Goal: Complete application form

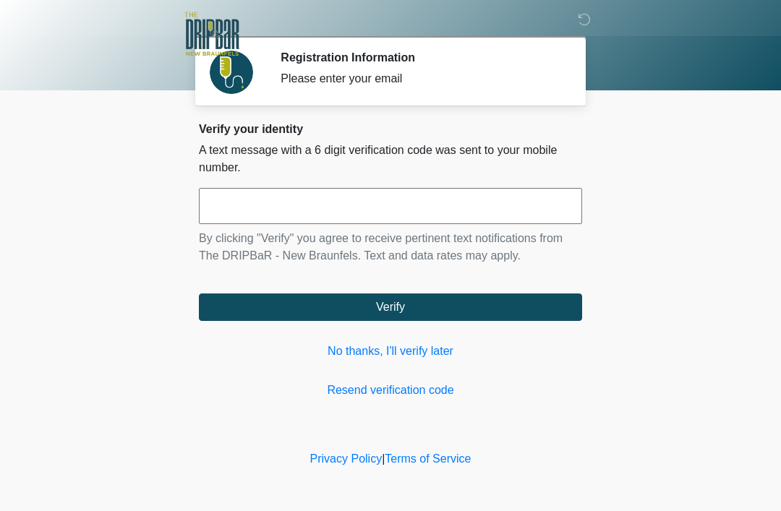
click at [435, 344] on link "No thanks, I'll verify later" at bounding box center [390, 351] width 383 height 17
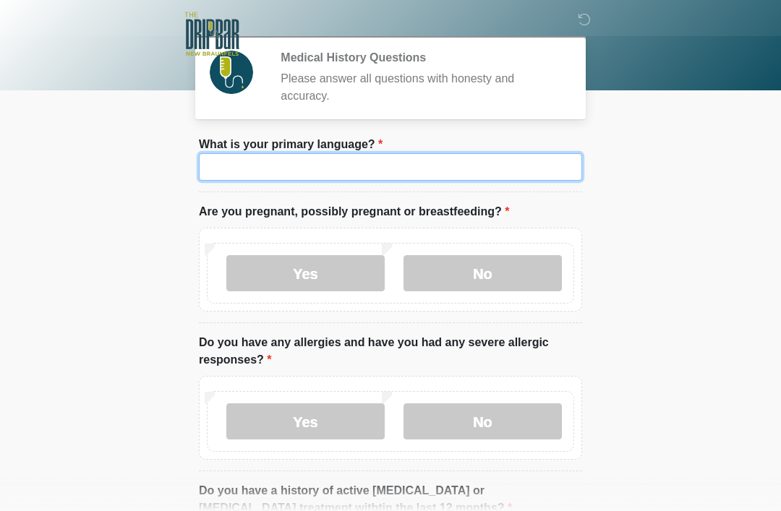
click at [433, 167] on input "What is your primary language?" at bounding box center [390, 166] width 383 height 27
type input "*******"
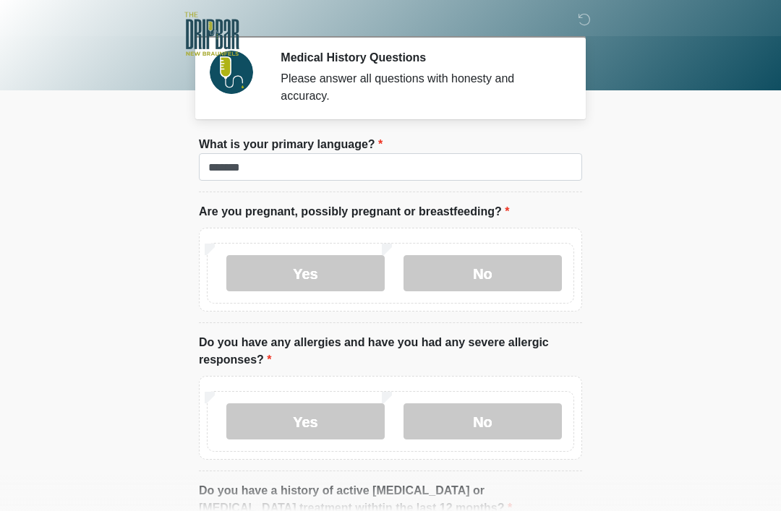
click at [512, 255] on label "No" at bounding box center [482, 273] width 158 height 36
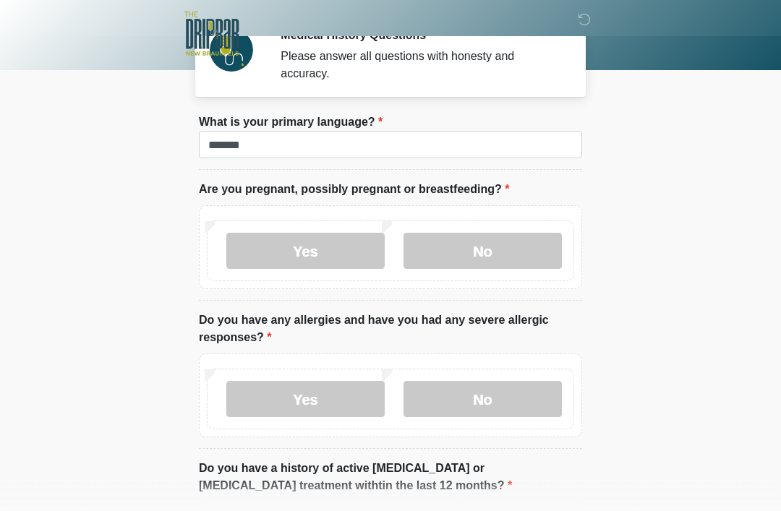
scroll to position [22, 0]
click at [520, 397] on label "No" at bounding box center [482, 399] width 158 height 36
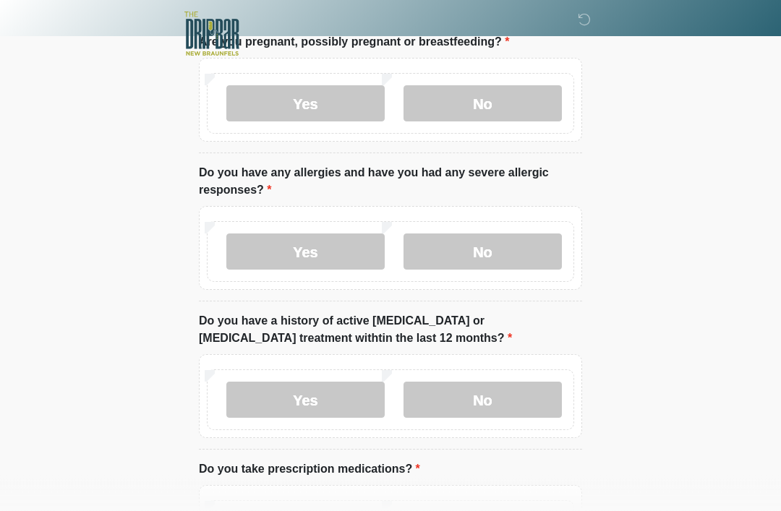
scroll to position [181, 0]
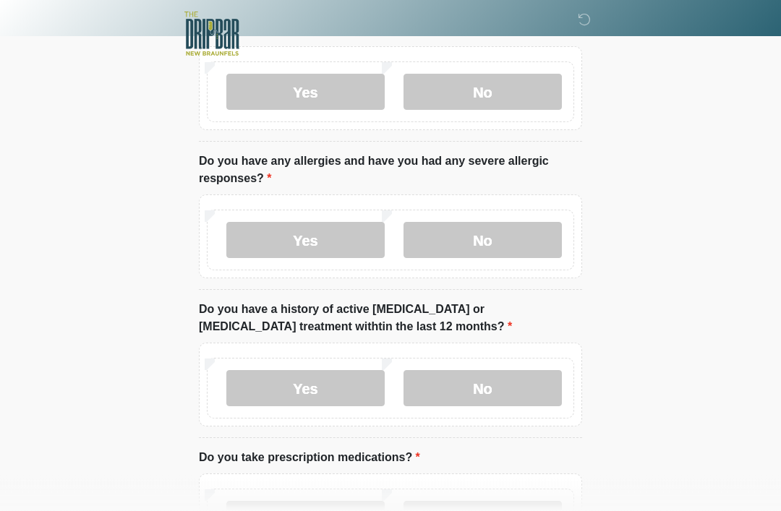
click at [529, 380] on label "No" at bounding box center [482, 389] width 158 height 36
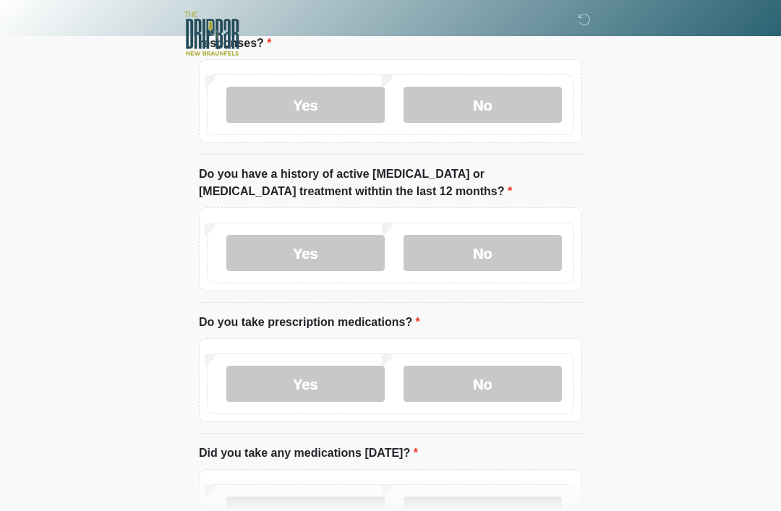
scroll to position [317, 0]
click at [533, 374] on label "No" at bounding box center [482, 384] width 158 height 36
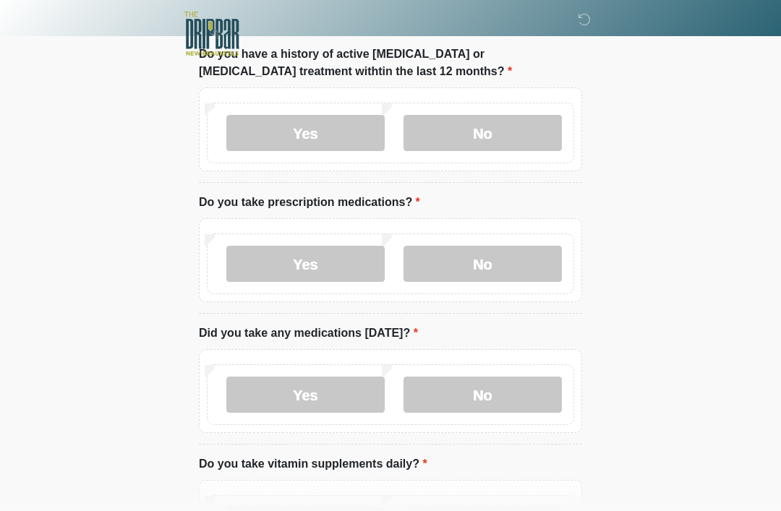
scroll to position [443, 0]
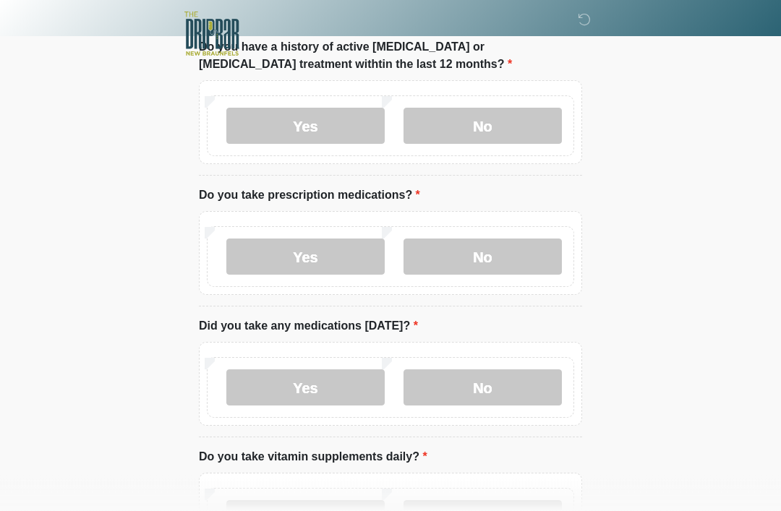
click at [519, 392] on label "No" at bounding box center [482, 388] width 158 height 36
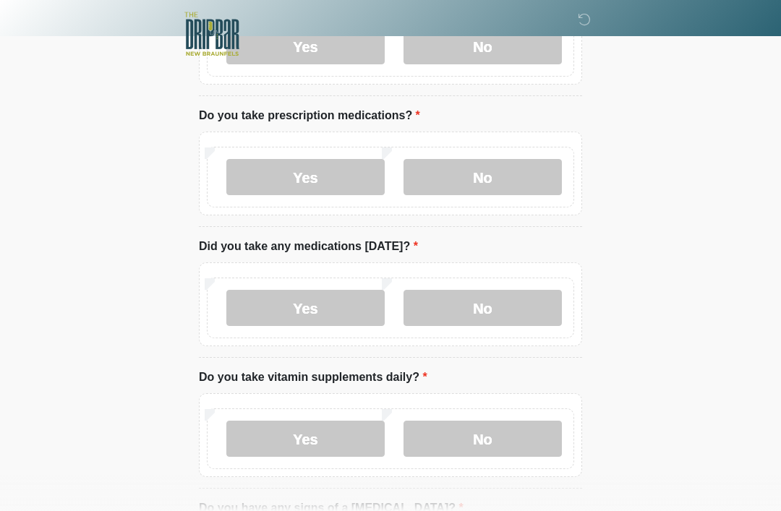
scroll to position [527, 0]
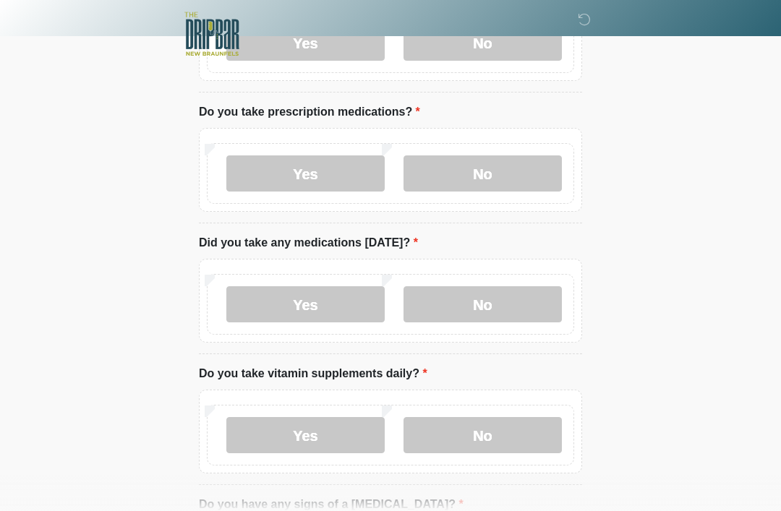
click at [538, 437] on label "No" at bounding box center [482, 435] width 158 height 36
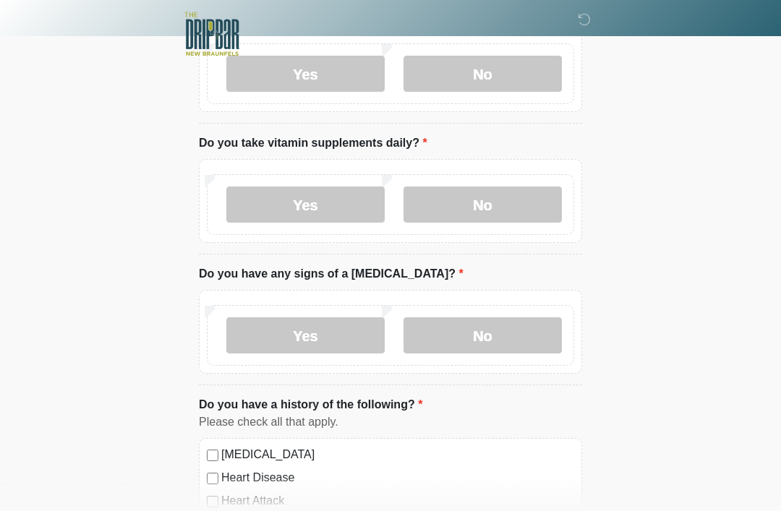
click at [536, 329] on label "No" at bounding box center [482, 335] width 158 height 36
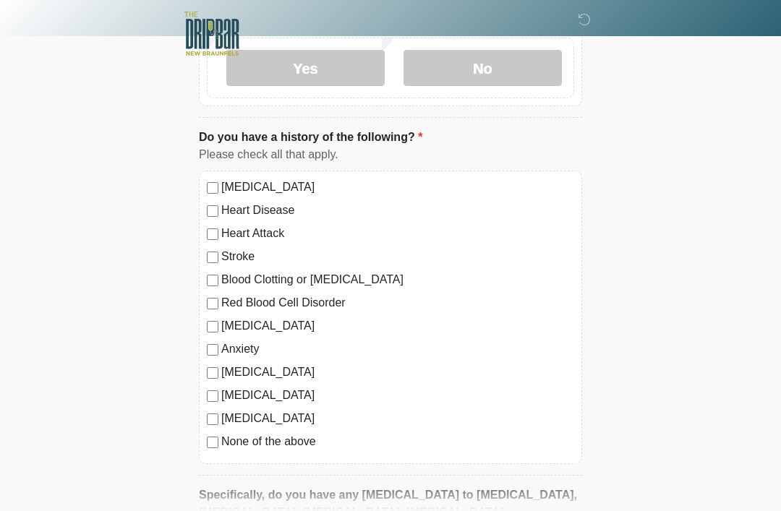
scroll to position [1026, 0]
click at [202, 442] on div "High Blood Pressure Heart Disease Heart Attack Stroke Blood Clotting or Bleedin…" at bounding box center [390, 316] width 383 height 293
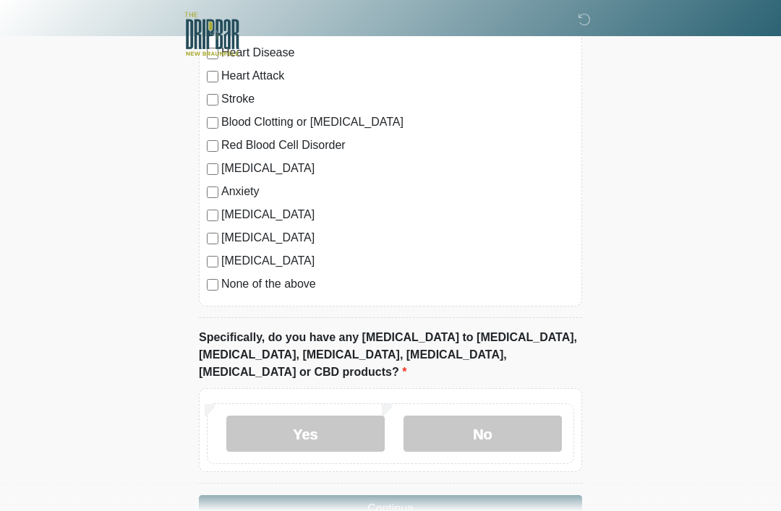
scroll to position [1188, 0]
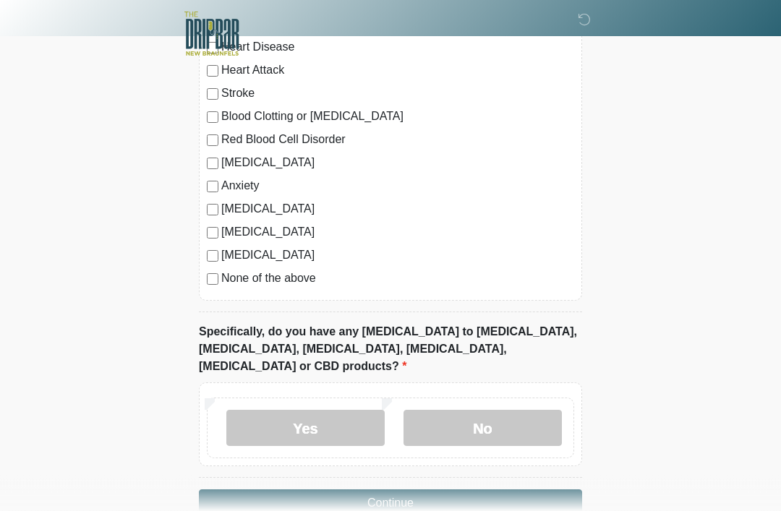
click at [520, 411] on label "No" at bounding box center [482, 429] width 158 height 36
click at [535, 490] on button "Continue" at bounding box center [390, 502] width 383 height 27
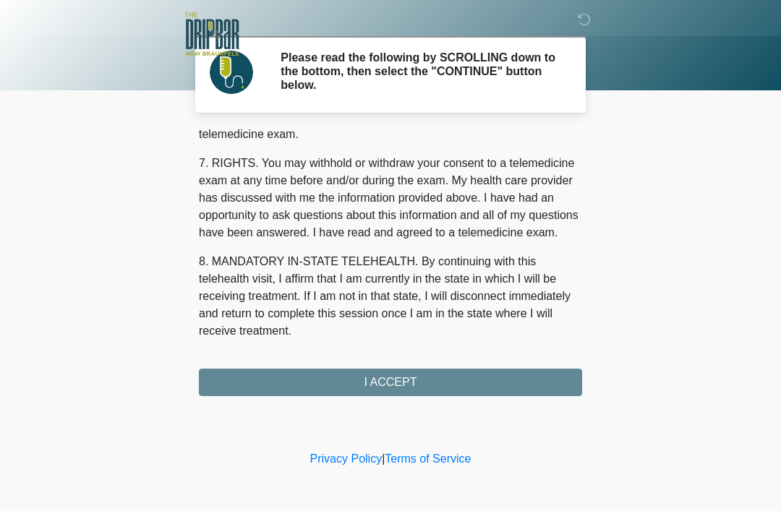
scroll to position [634, 0]
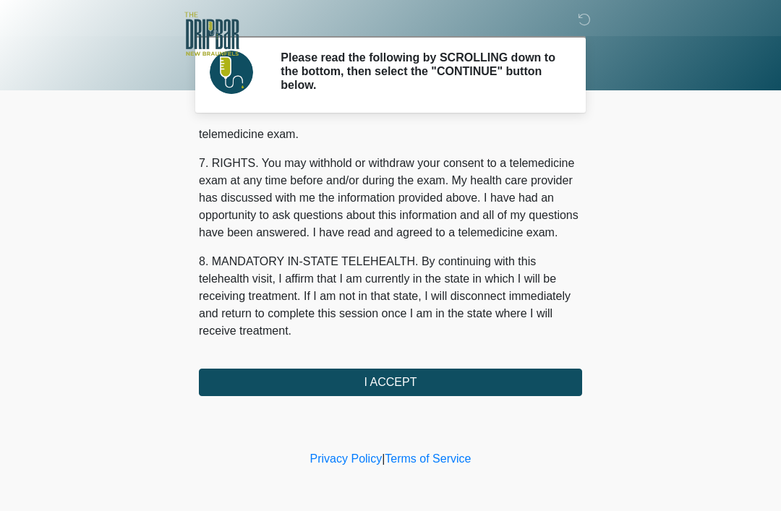
click at [523, 374] on button "I ACCEPT" at bounding box center [390, 382] width 383 height 27
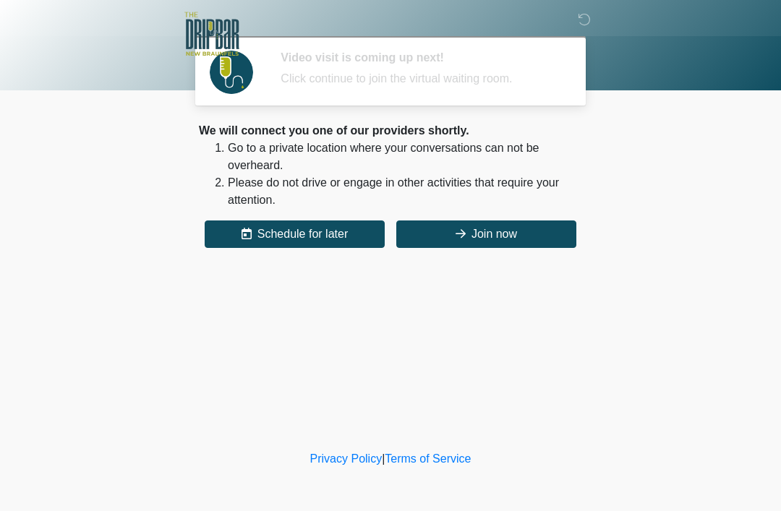
click at [534, 225] on button "Join now" at bounding box center [486, 233] width 180 height 27
